Goal: Find specific page/section: Find specific page/section

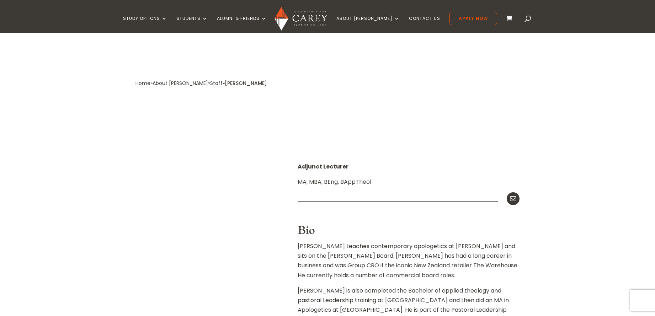
scroll to position [107, 0]
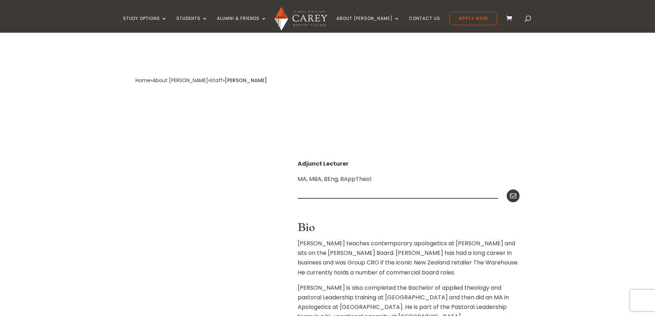
click at [210, 82] on link "Staff" at bounding box center [216, 80] width 12 height 7
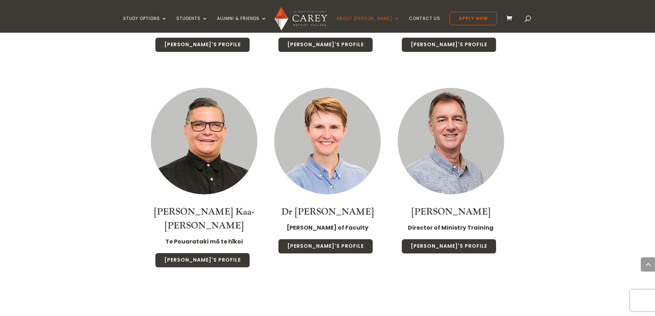
scroll to position [711, 0]
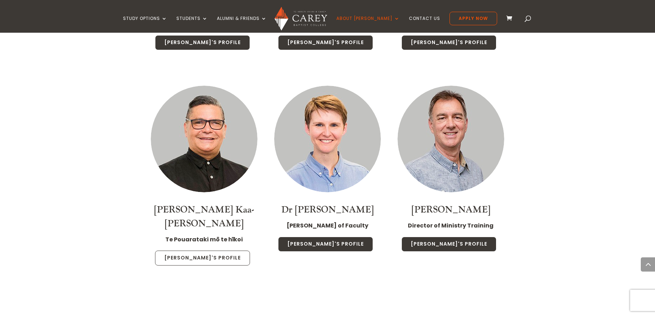
click at [218, 251] on link "Luke's Profile" at bounding box center [202, 258] width 95 height 15
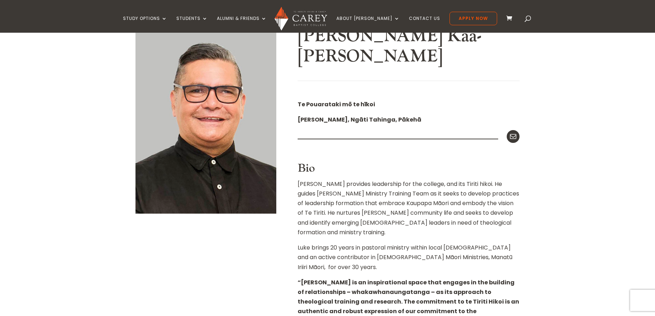
scroll to position [71, 0]
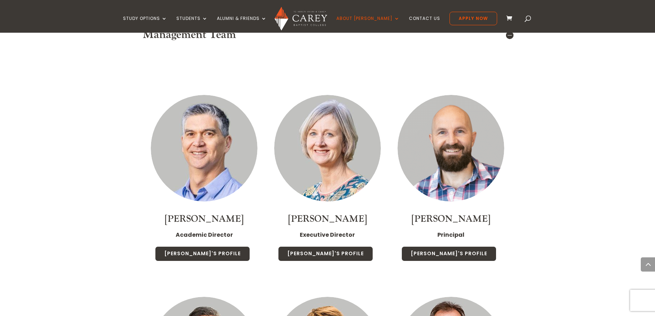
scroll to position [498, 0]
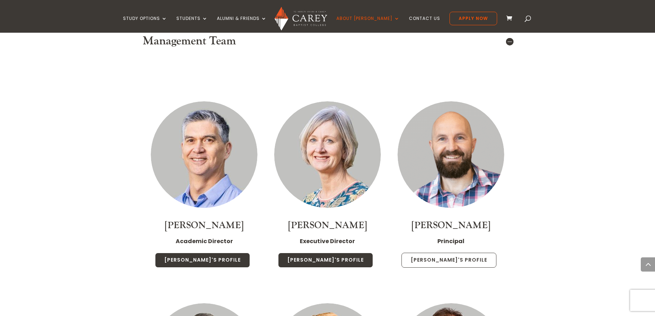
click at [449, 253] on link "Paul's Profile" at bounding box center [448, 260] width 95 height 15
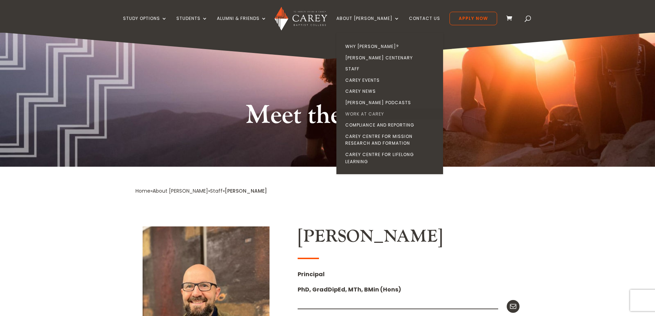
click at [383, 116] on link "Work at Carey" at bounding box center [391, 113] width 107 height 11
